Goal: Find specific fact: Find specific fact

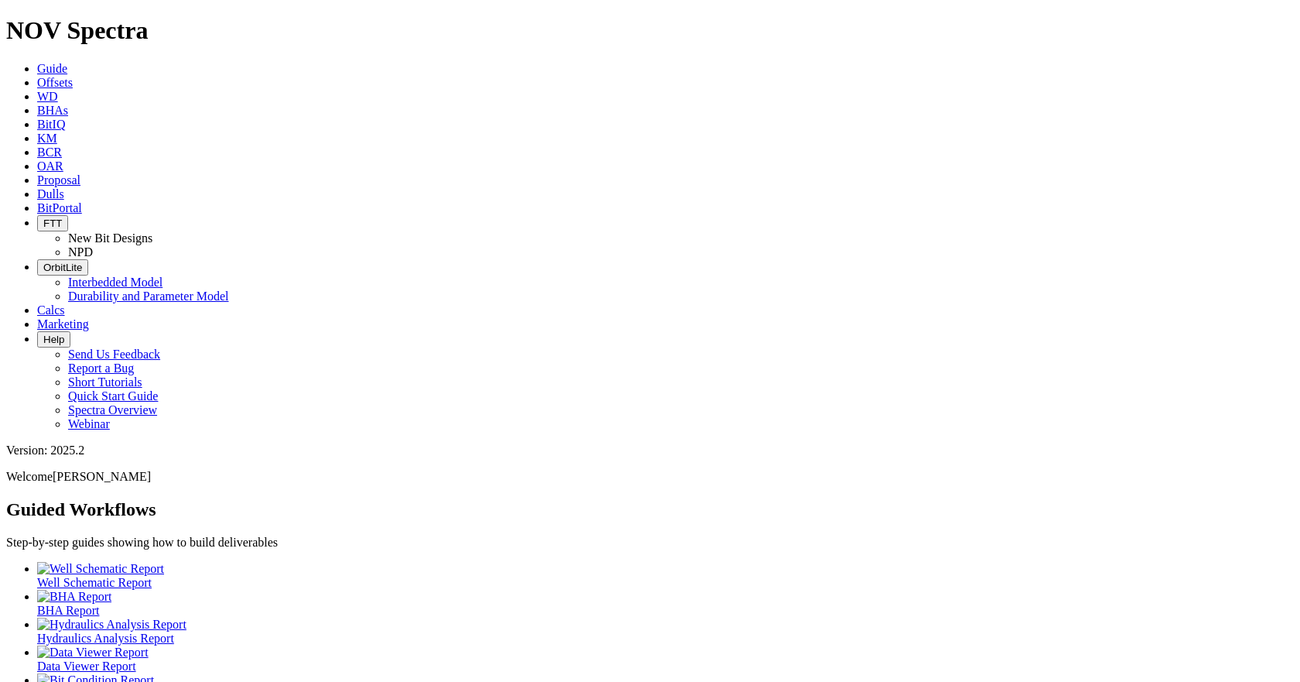
click at [64, 187] on span "Dulls" at bounding box center [50, 193] width 27 height 13
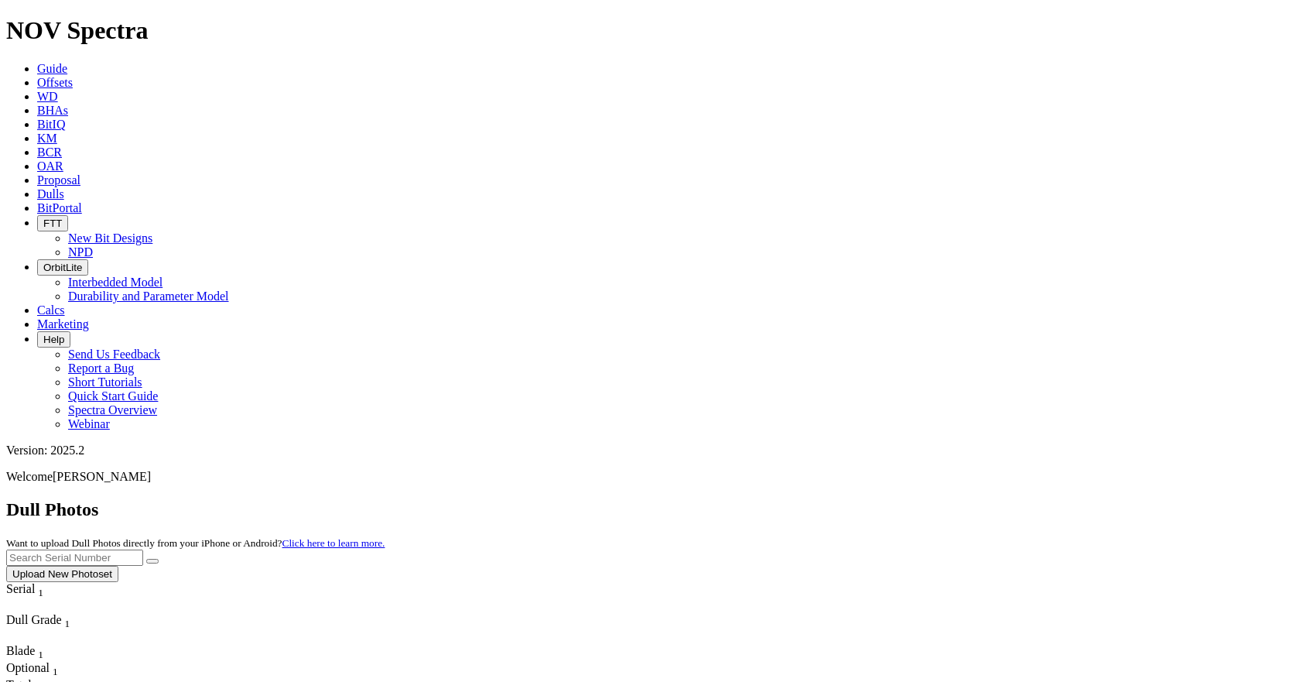
click at [143, 549] on input "text" at bounding box center [74, 557] width 137 height 16
type input "A313208"
click at [146, 559] on button "submit" at bounding box center [152, 561] width 12 height 5
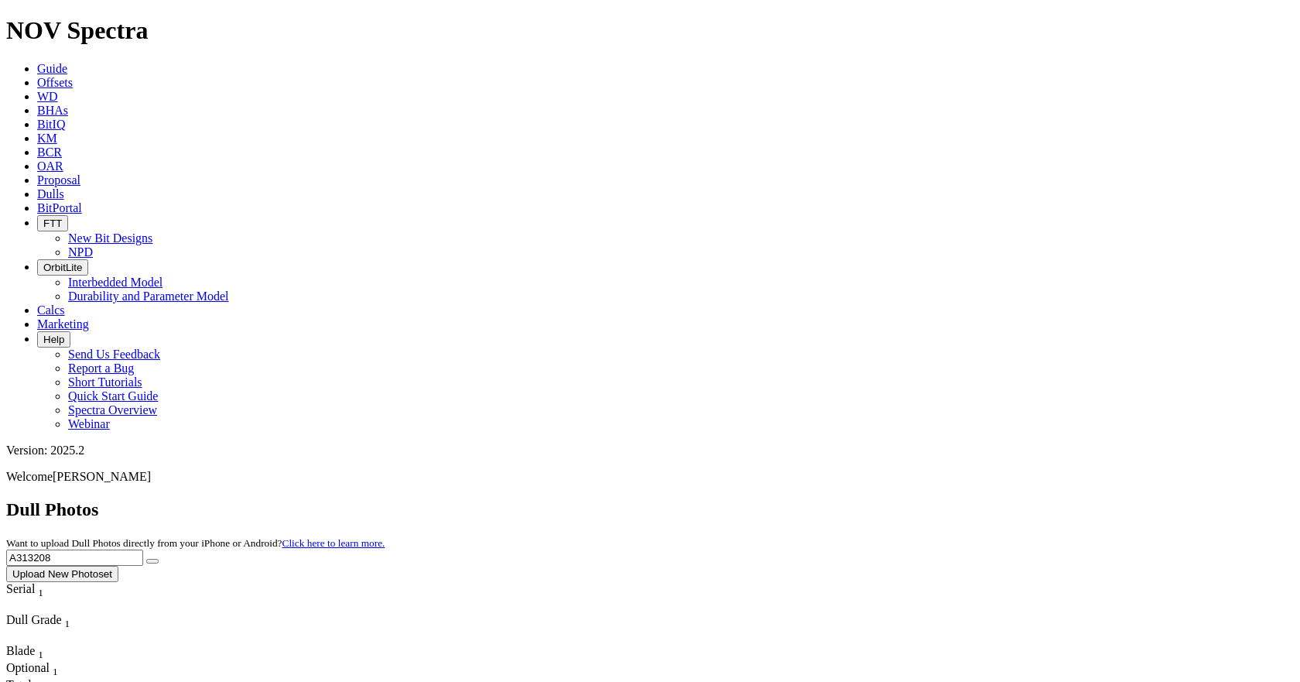
click at [100, 32] on h1 "NOV Spectra" at bounding box center [650, 30] width 1288 height 29
click at [104, 19] on h1 "NOV Spectra" at bounding box center [650, 30] width 1288 height 29
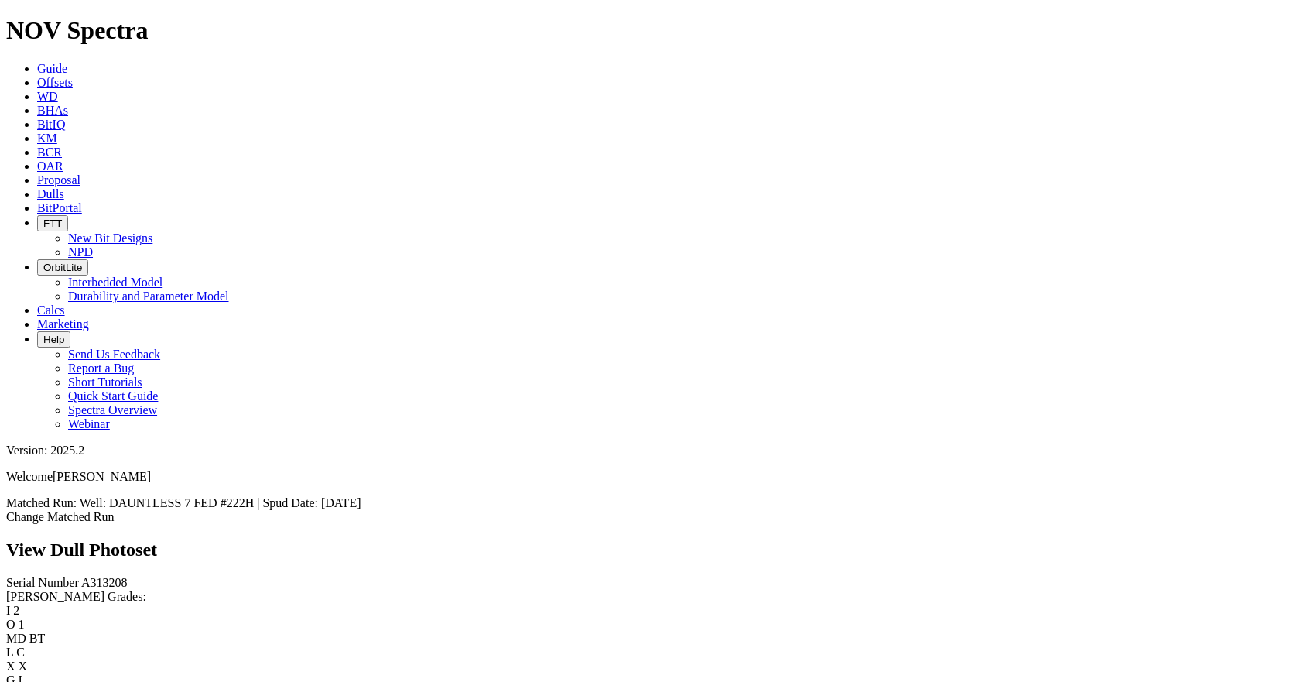
click at [81, 576] on span "A313208" at bounding box center [104, 582] width 46 height 13
